Goal: Complete application form

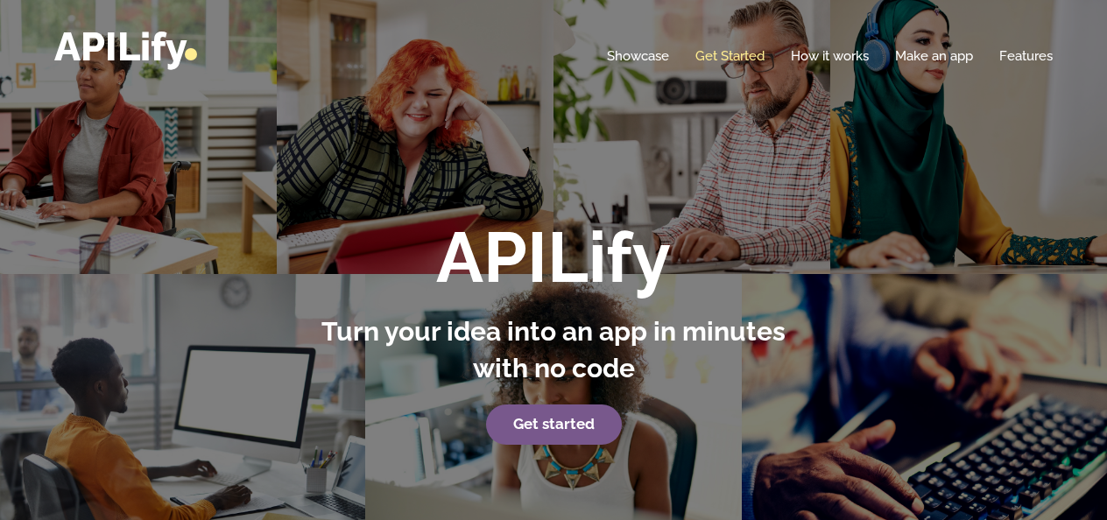
click at [725, 53] on link "Get Started" at bounding box center [729, 56] width 69 height 18
click at [744, 53] on link "Get Started" at bounding box center [729, 56] width 69 height 18
click at [569, 426] on strong "Get started" at bounding box center [553, 424] width 81 height 18
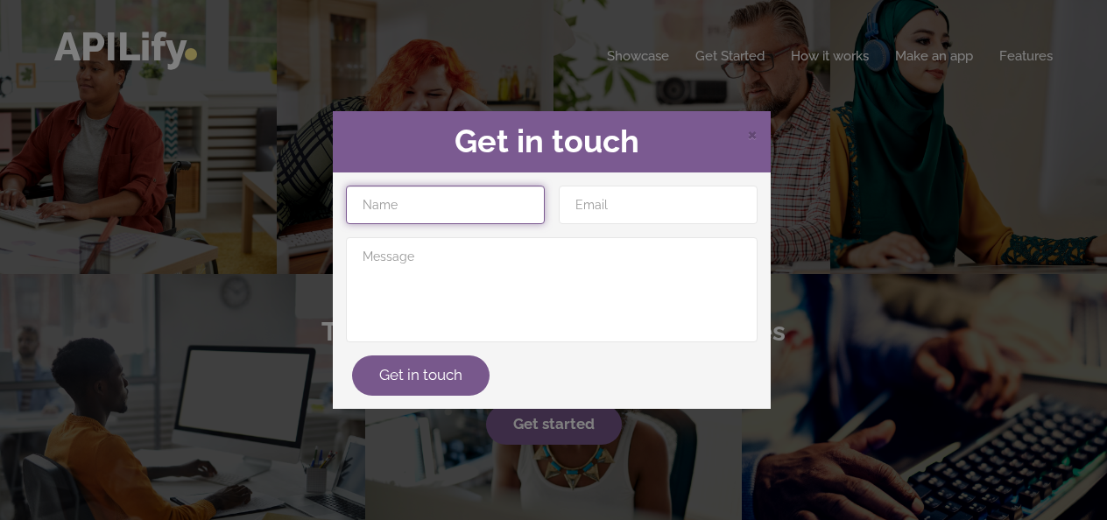
click at [459, 221] on input "text" at bounding box center [445, 205] width 199 height 39
type input "humerafathima827"
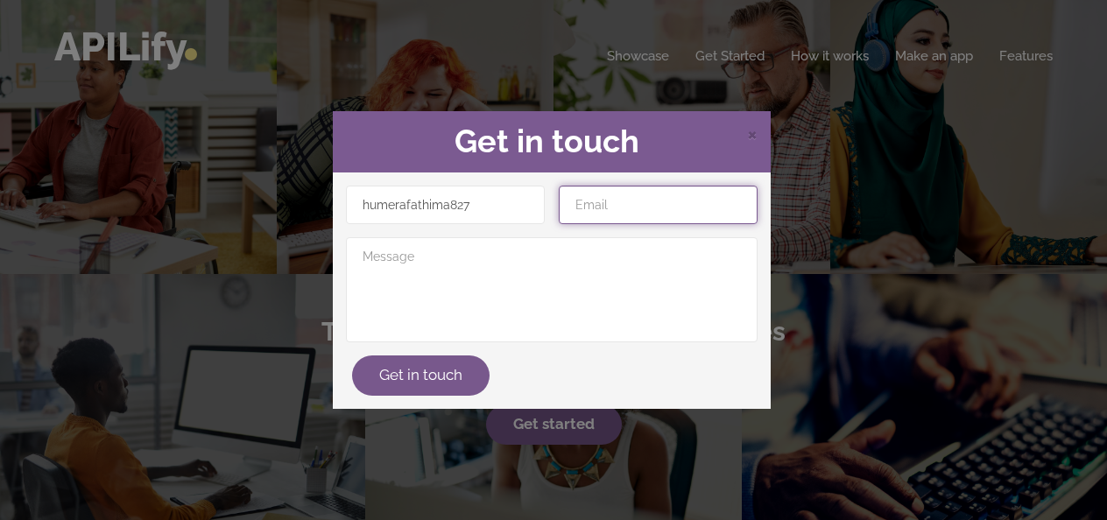
click at [602, 207] on input "email" at bounding box center [658, 205] width 199 height 39
type input "HUMERA.FATHIMA827@GMAIL.COM"
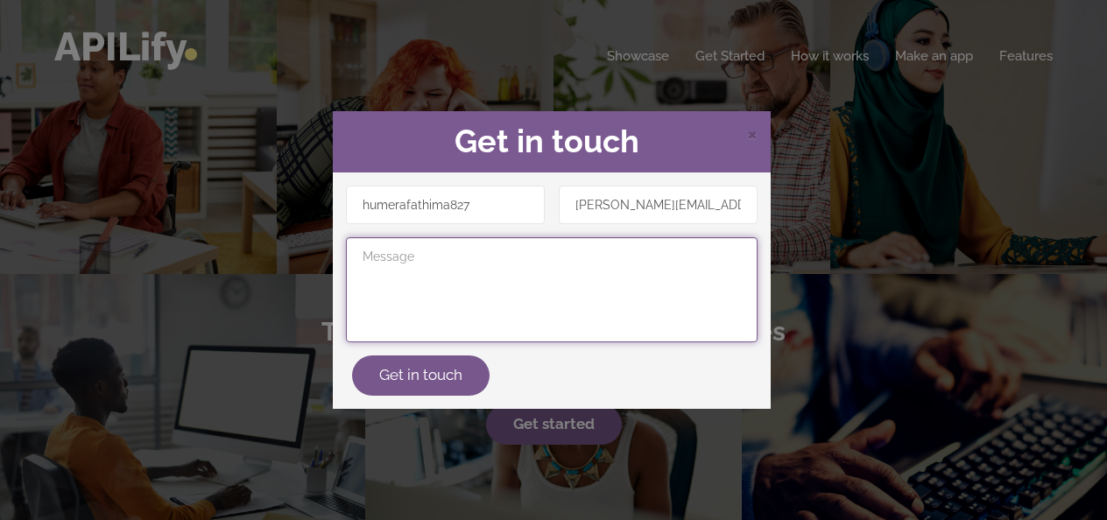
click at [497, 271] on textarea at bounding box center [551, 289] width 411 height 105
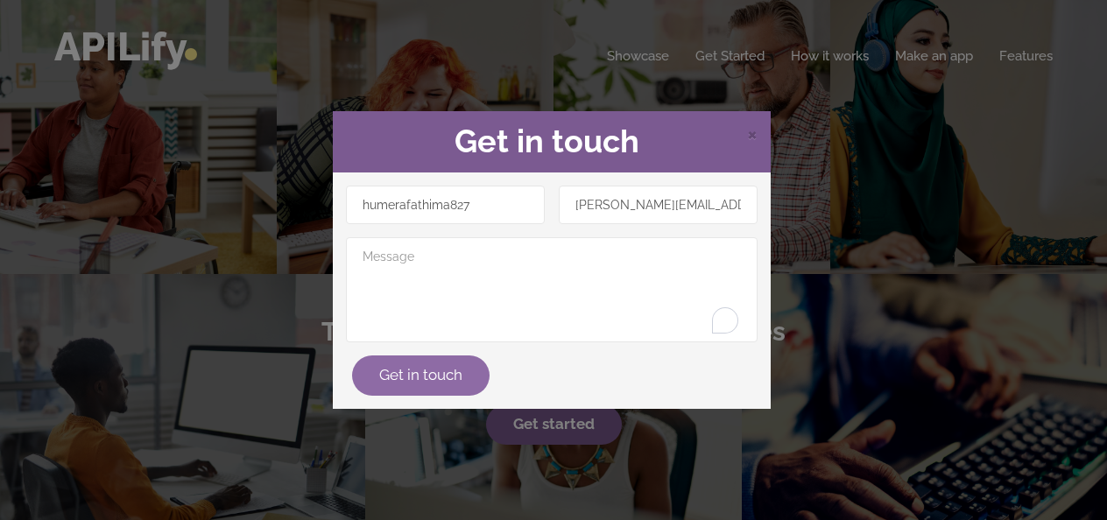
click at [438, 383] on button "Get in touch" at bounding box center [420, 375] width 137 height 40
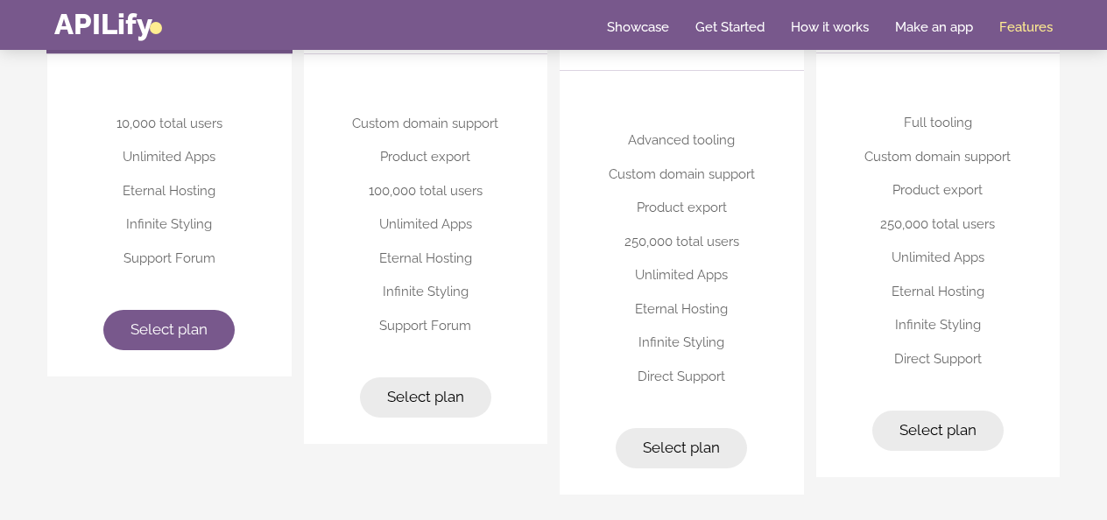
scroll to position [4422, 0]
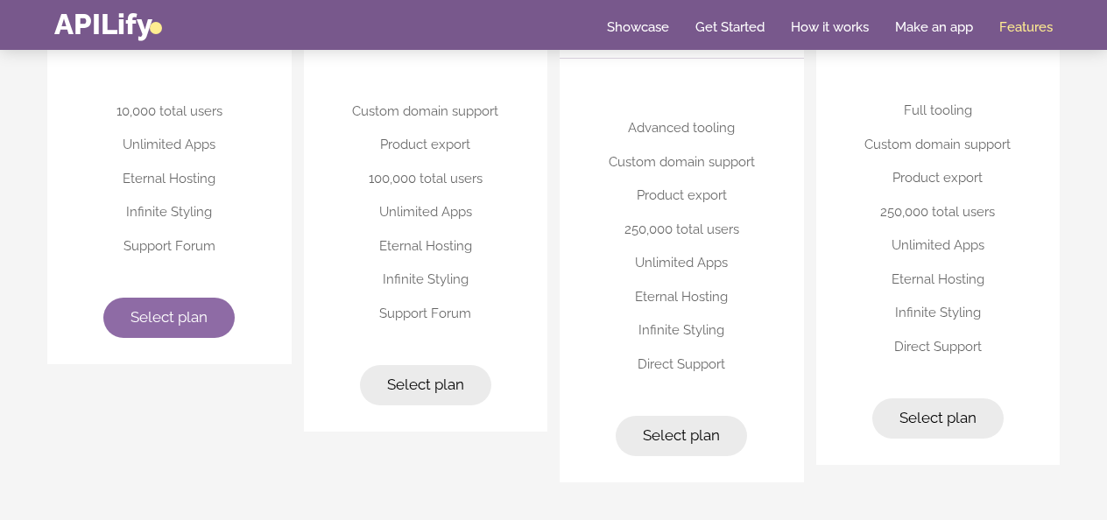
click at [180, 319] on span "Select plan" at bounding box center [168, 317] width 77 height 18
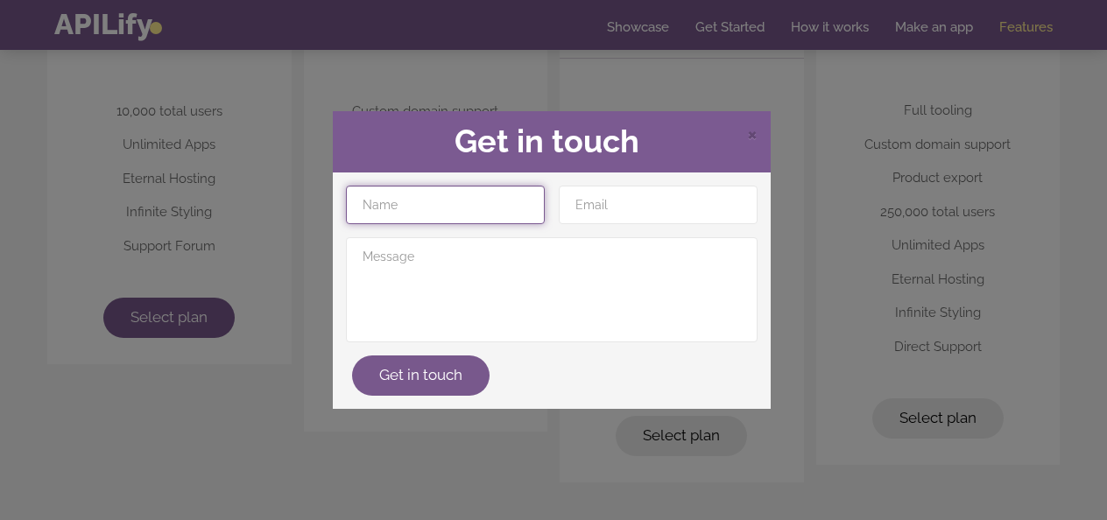
click at [462, 219] on input "text" at bounding box center [445, 205] width 199 height 39
click at [753, 139] on span "×" at bounding box center [752, 133] width 11 height 26
